Goal: Task Accomplishment & Management: Manage account settings

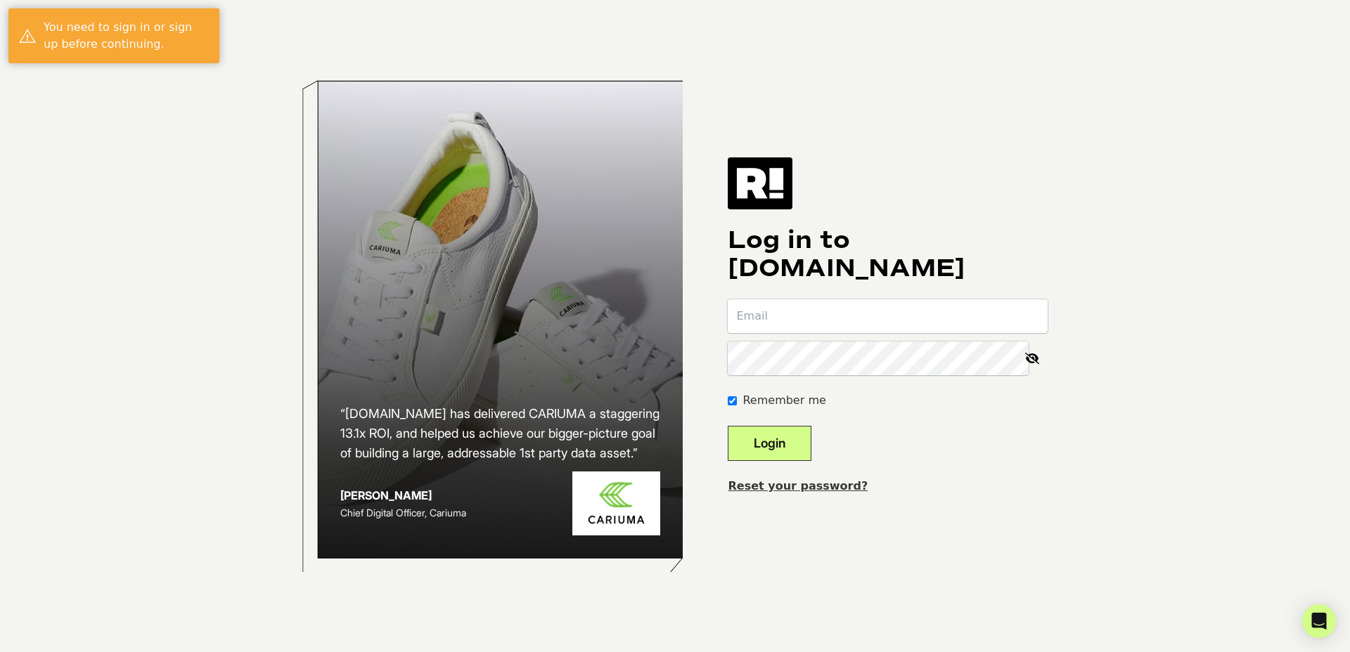
click at [0, 652] on com-1password-button at bounding box center [0, 652] width 0 height 0
type input "[EMAIL_ADDRESS][DOMAIN_NAME]"
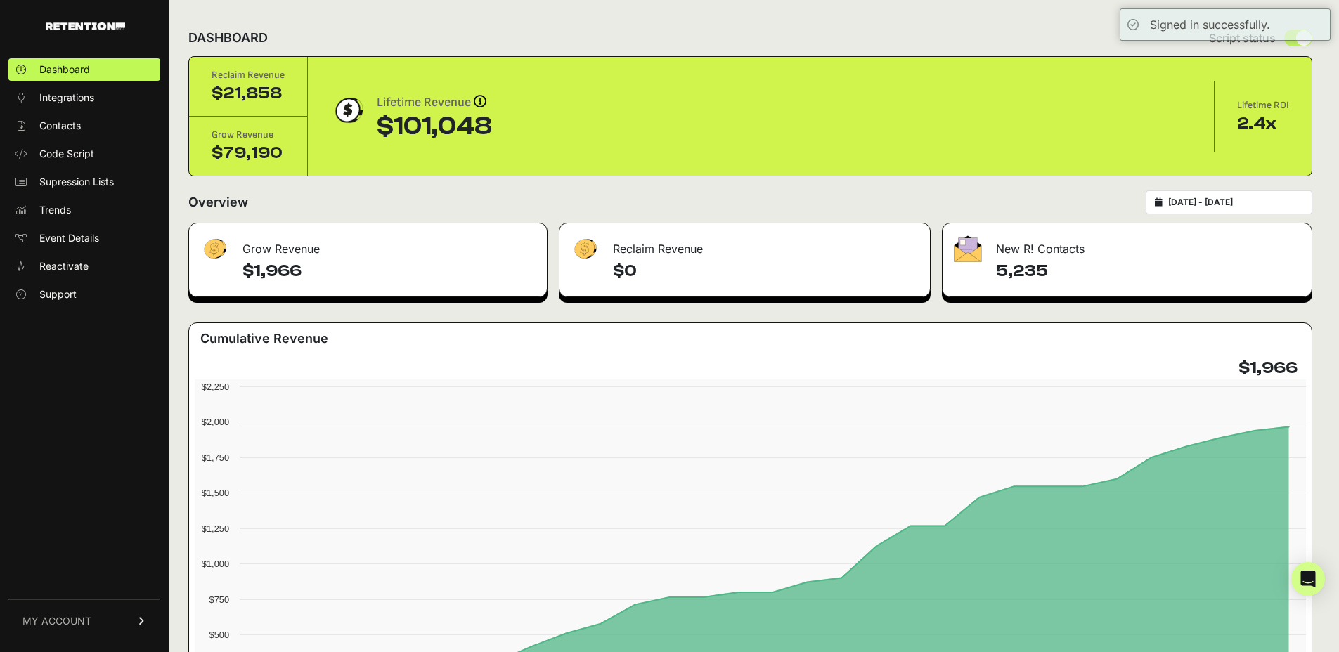
click at [71, 621] on span "MY ACCOUNT" at bounding box center [56, 621] width 69 height 14
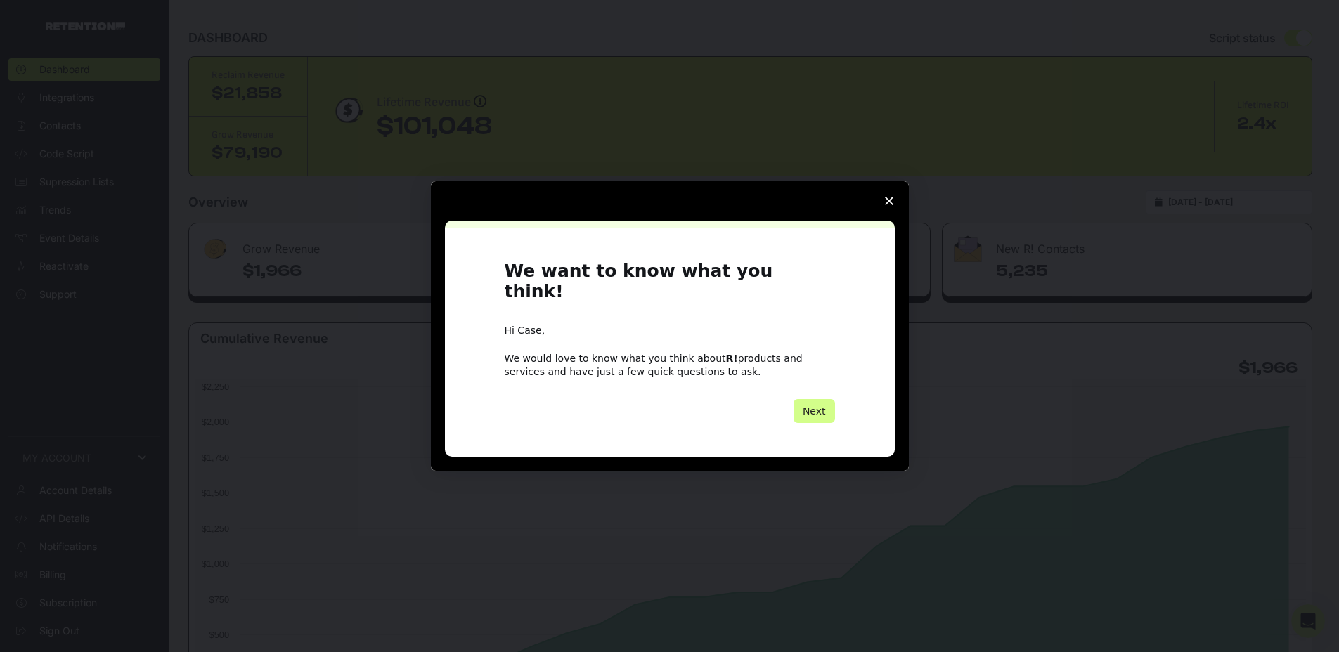
click at [895, 211] on span "Close survey" at bounding box center [889, 200] width 39 height 39
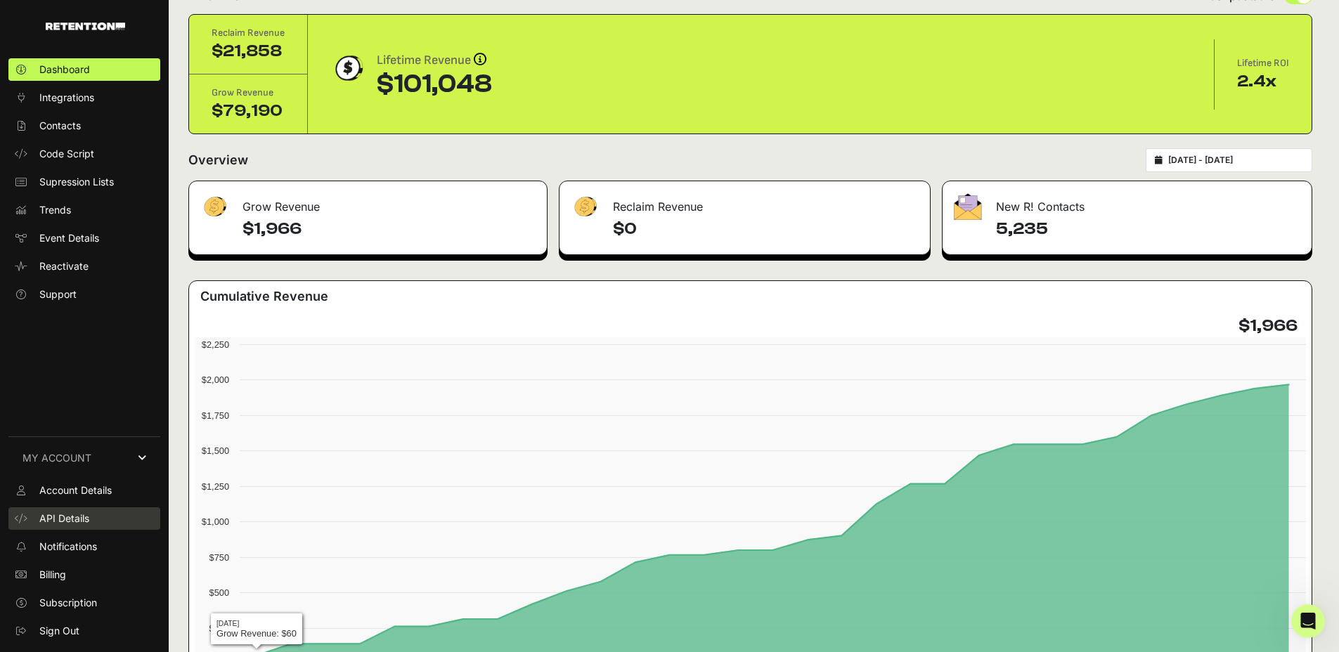
scroll to position [56, 0]
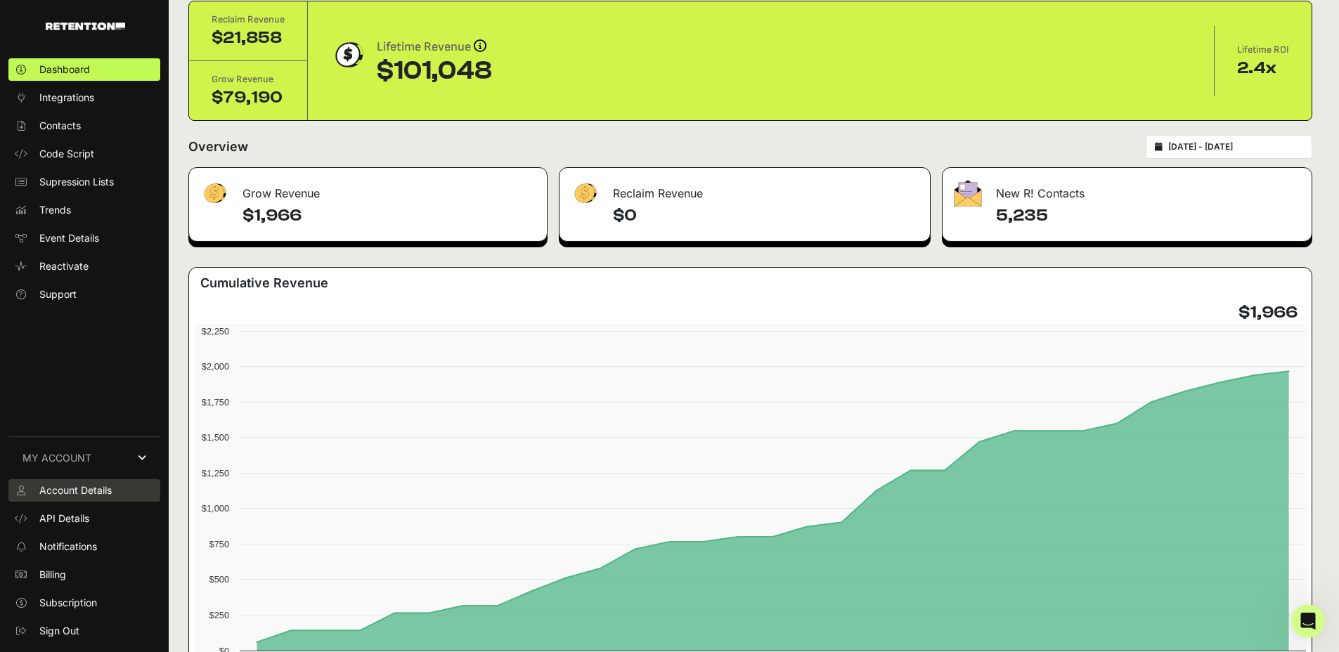
click at [82, 494] on span "Account Details" at bounding box center [75, 491] width 72 height 14
